Goal: Task Accomplishment & Management: Use online tool/utility

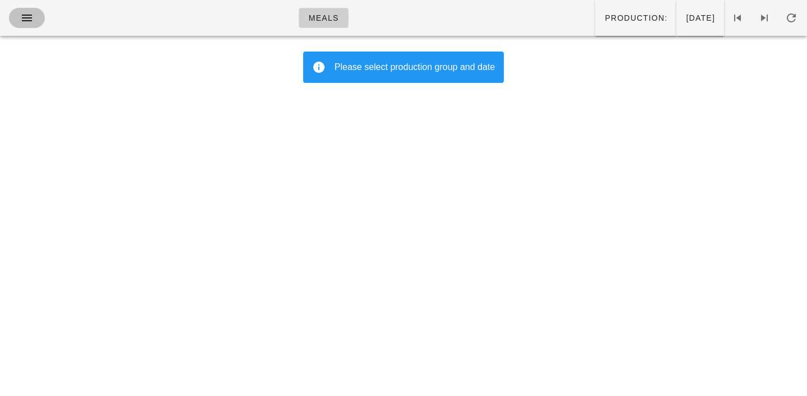
click at [23, 17] on icon "button" at bounding box center [26, 17] width 13 height 13
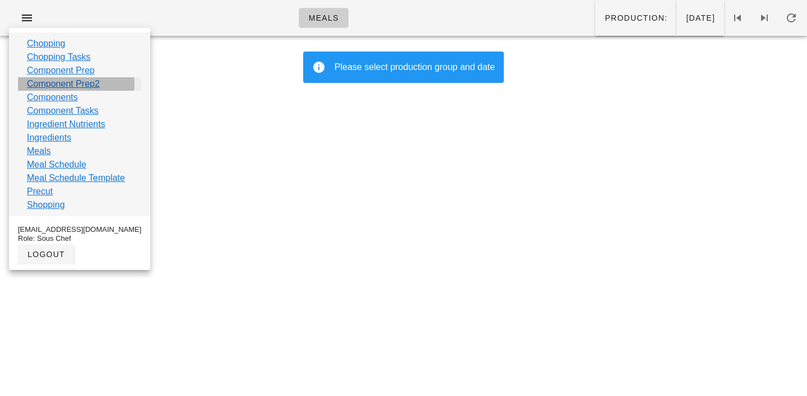
click at [49, 87] on link "Component Prep2" at bounding box center [63, 83] width 73 height 13
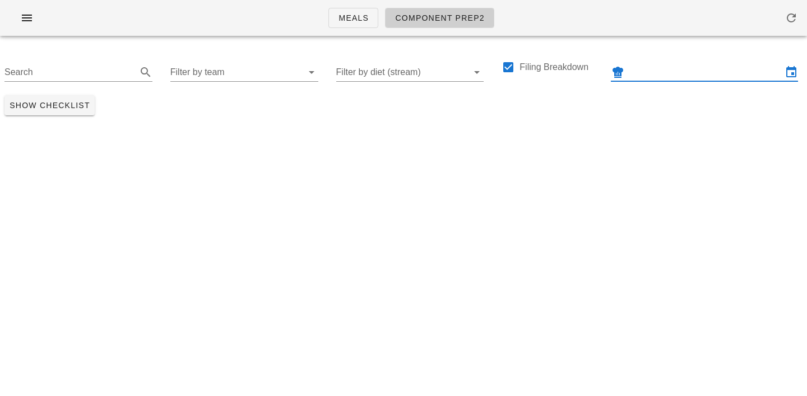
click at [670, 64] on input "text" at bounding box center [705, 72] width 156 height 18
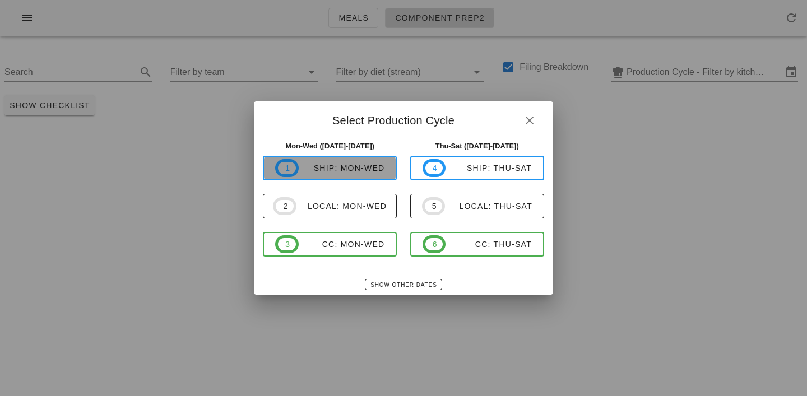
click at [332, 164] on div "ship: Mon-Wed" at bounding box center [342, 168] width 86 height 9
type input "ship: Mon-Wed ([DATE]-[DATE])"
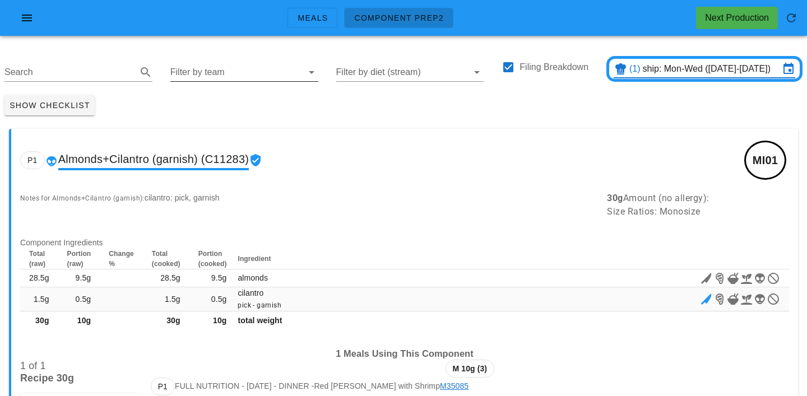
click at [198, 76] on input "Filter by team" at bounding box center [235, 72] width 130 height 18
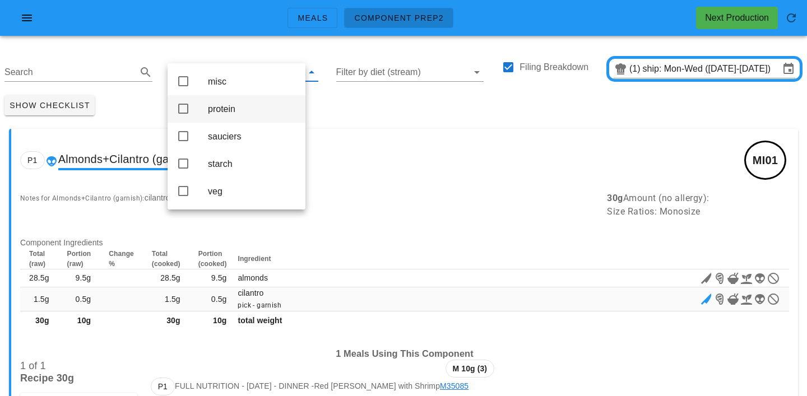
click at [208, 108] on div "protein" at bounding box center [252, 109] width 89 height 11
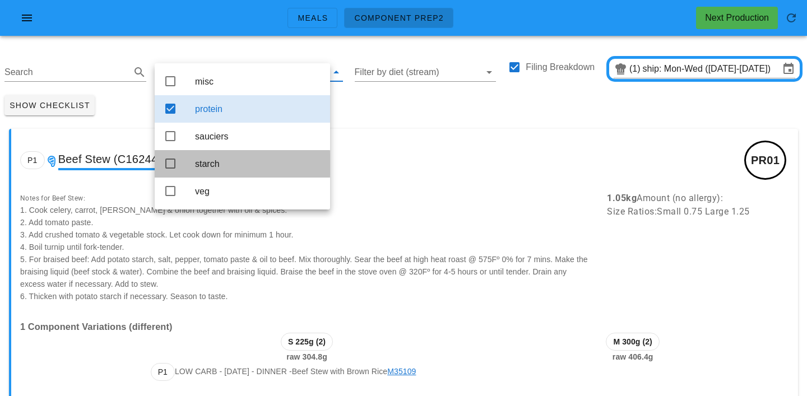
click at [209, 167] on div "starch" at bounding box center [258, 164] width 126 height 11
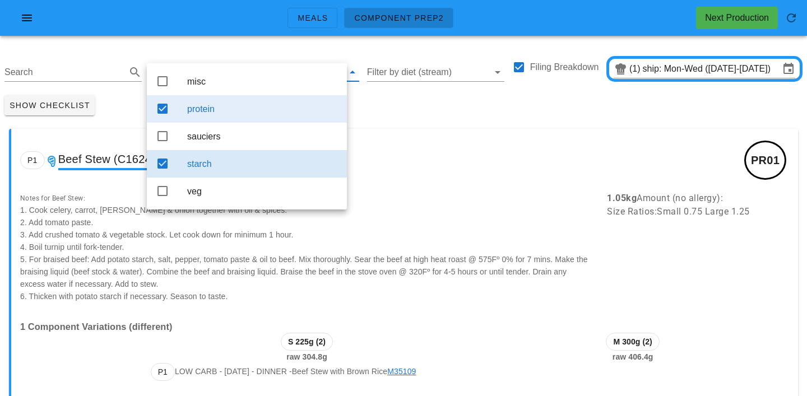
click at [221, 116] on div "protein" at bounding box center [262, 109] width 151 height 24
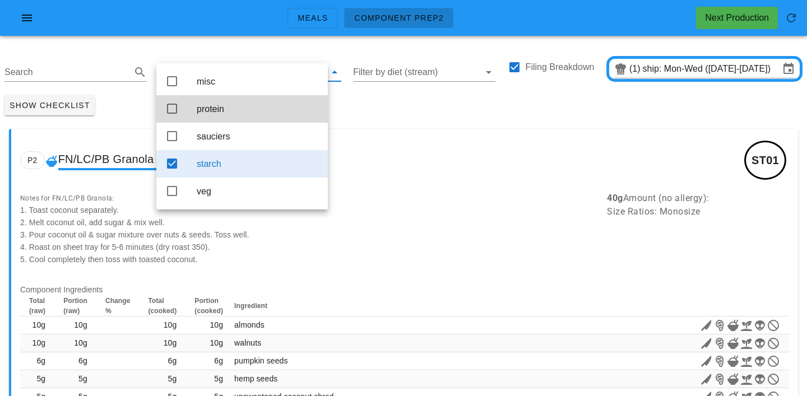
click at [378, 104] on div "Show Checklist" at bounding box center [403, 105] width 807 height 29
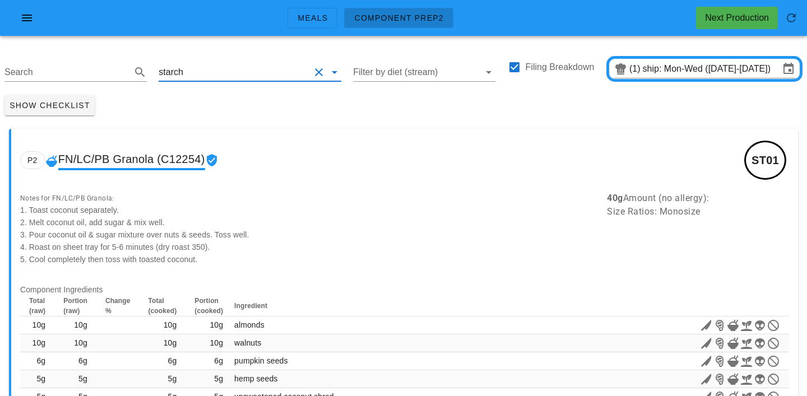
click at [198, 72] on input "text" at bounding box center [247, 72] width 124 height 18
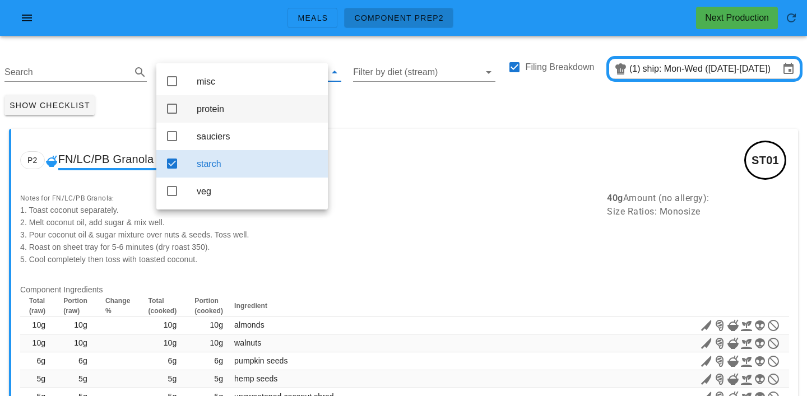
click at [208, 109] on div "protein" at bounding box center [258, 109] width 122 height 11
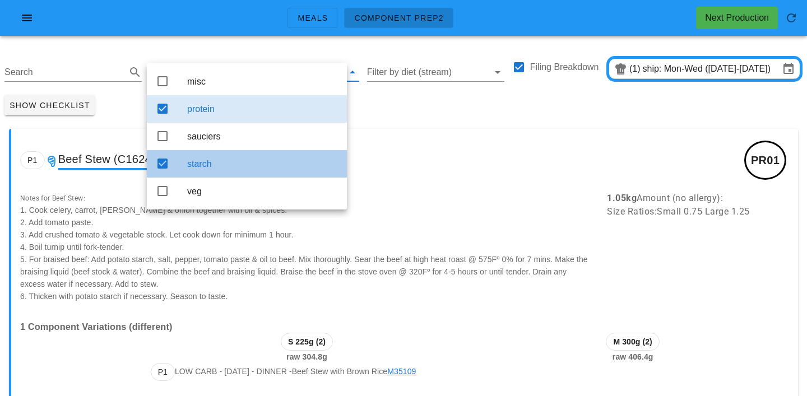
click at [238, 166] on div "starch" at bounding box center [262, 164] width 151 height 11
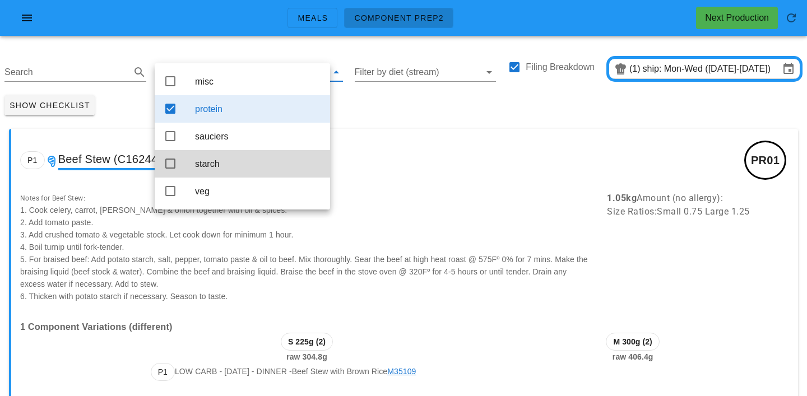
click at [353, 89] on div "Search protein Filter by diet (stream) Filing Breakdown (1) ship: Mon-Wed ([DAT…" at bounding box center [403, 68] width 807 height 46
